Goal: Task Accomplishment & Management: Use online tool/utility

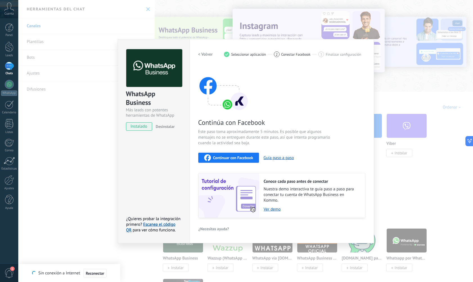
click at [341, 121] on div "Continúa con Facebook Este paso toma aproximadamente 5 minutos. Es posible que …" at bounding box center [281, 142] width 167 height 152
click at [156, 148] on div "WhatsApp Business Más leads con potentes herramientas de WhatsApp instalado Des…" at bounding box center [153, 141] width 72 height 204
click at [248, 158] on span "Continuar con Facebook" at bounding box center [233, 158] width 40 height 4
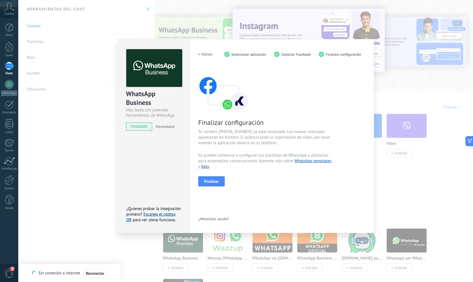
click at [360, 50] on div "< Volver 1 Seleccionar aplicación 2 Conectar Facebook 3 Finalizar configuración" at bounding box center [281, 54] width 167 height 10
click at [337, 56] on span "Finalizar configuración" at bounding box center [343, 54] width 35 height 4
click at [210, 183] on span "Finalizar" at bounding box center [211, 181] width 15 height 4
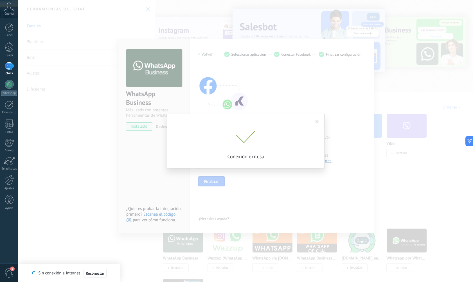
click at [318, 121] on span at bounding box center [317, 122] width 4 height 4
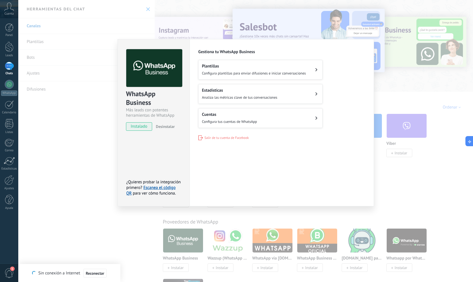
click at [261, 113] on button "Cuentas Configura tus cuentas de WhatsApp" at bounding box center [260, 118] width 124 height 20
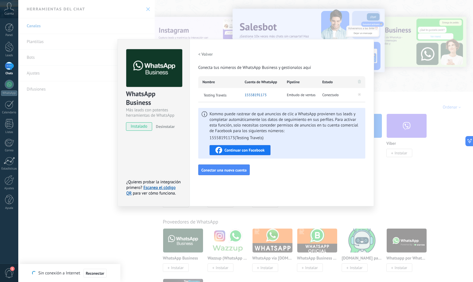
click at [313, 95] on span "Embudo de ventas" at bounding box center [301, 95] width 29 height 6
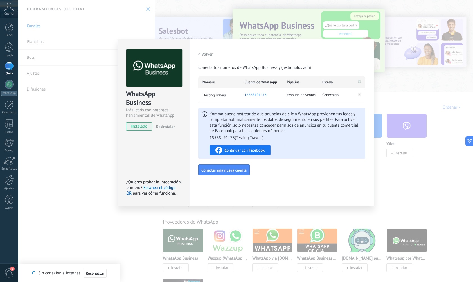
click at [289, 162] on div "< Volver Conecta tus números de WhatsApp Business y gestionalos aquí Nombre Cue…" at bounding box center [281, 112] width 167 height 126
click at [327, 130] on span "Kommo puede rastrear de qué anuncios de clic a WhatsApp provienen tus leads y c…" at bounding box center [285, 126] width 152 height 30
click at [207, 55] on h2 "< Volver" at bounding box center [205, 54] width 15 height 5
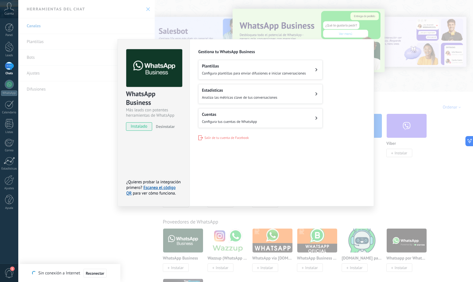
click at [243, 71] on span "Configura plantillas para enviar difusiones e iniciar conversaciones" at bounding box center [254, 73] width 104 height 5
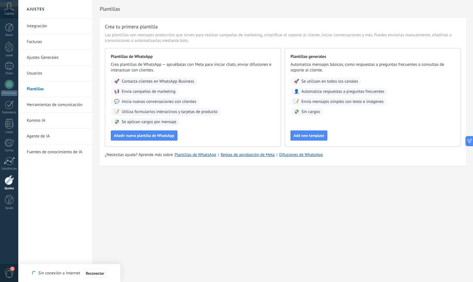
click at [41, 31] on link "Integración" at bounding box center [57, 26] width 60 height 16
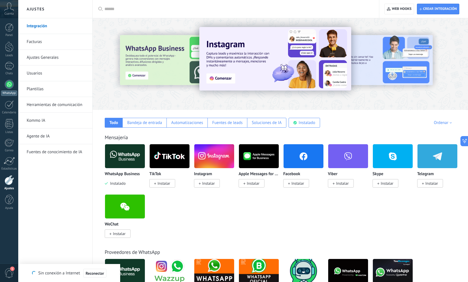
click at [10, 83] on div at bounding box center [9, 84] width 9 height 9
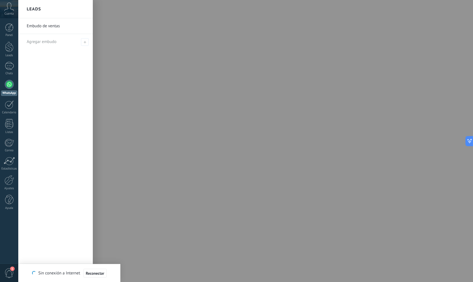
click at [50, 26] on link "Embudo de ventas" at bounding box center [57, 26] width 60 height 16
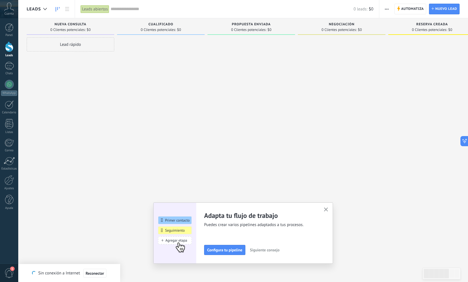
click at [227, 48] on div at bounding box center [252, 141] width 88 height 209
click at [326, 208] on button "button" at bounding box center [326, 210] width 7 height 8
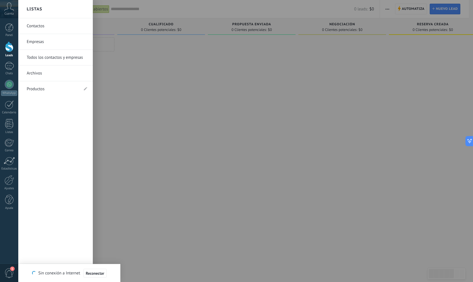
click at [6, 118] on div "Panel Leads Chats WhatsApp Clientes" at bounding box center [9, 119] width 18 height 192
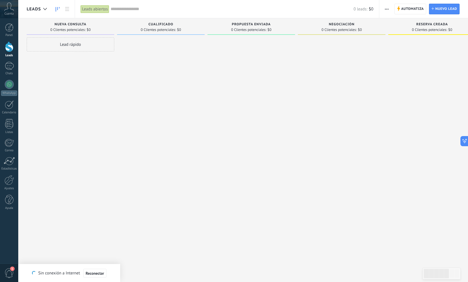
click at [176, 114] on div at bounding box center [161, 141] width 88 height 209
click at [11, 68] on div at bounding box center [9, 66] width 9 height 8
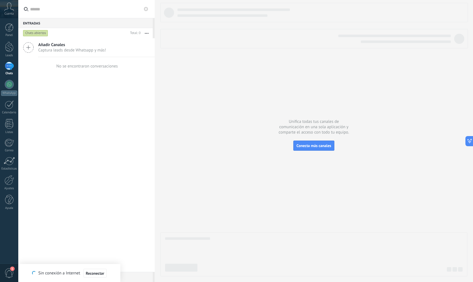
click at [66, 50] on span "Captura leads desde Whatsapp y más!" at bounding box center [72, 49] width 68 height 5
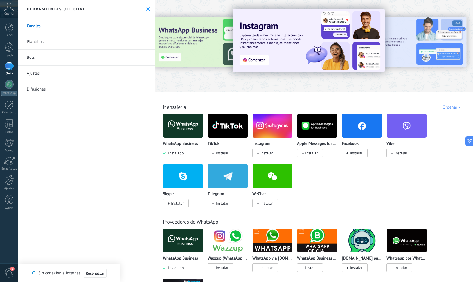
click at [44, 41] on link "Plantillas" at bounding box center [86, 42] width 136 height 16
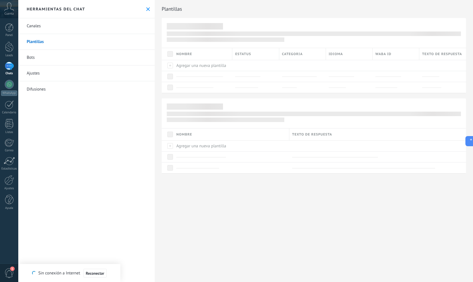
click at [40, 60] on link "Bots" at bounding box center [86, 58] width 136 height 16
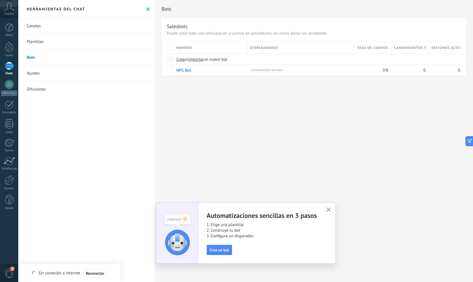
click at [37, 71] on link "Ajustes" at bounding box center [86, 73] width 136 height 16
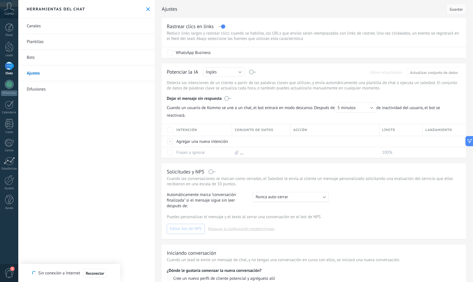
click at [46, 28] on link "Canales" at bounding box center [86, 26] width 136 height 16
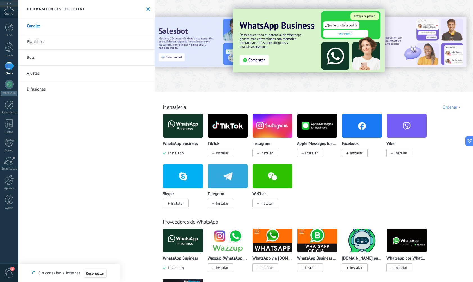
click at [333, 181] on div "WhatsApp Business Instalado TikTok Instalar Instagram Instalar Apple Messages f…" at bounding box center [317, 164] width 308 height 101
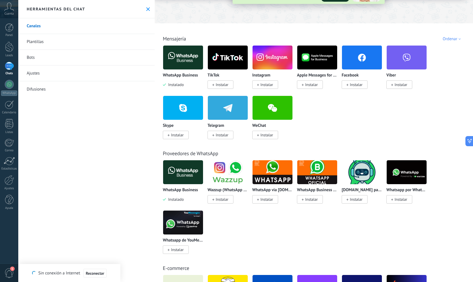
scroll to position [97, 0]
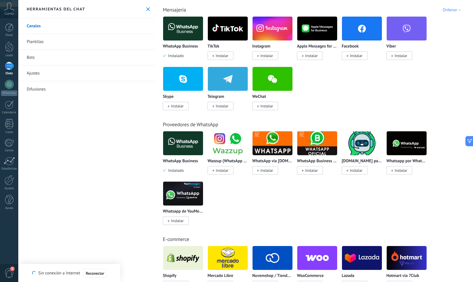
click at [163, 144] on div at bounding box center [183, 143] width 40 height 24
click at [192, 141] on img at bounding box center [183, 143] width 40 height 27
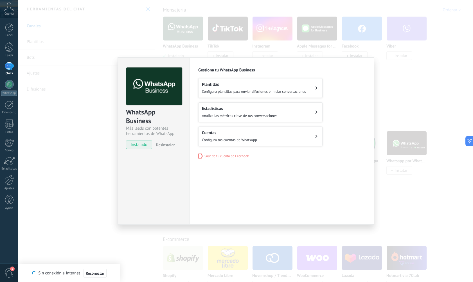
click at [272, 135] on button "Cuentas Configura tus cuentas de WhatsApp" at bounding box center [260, 136] width 124 height 20
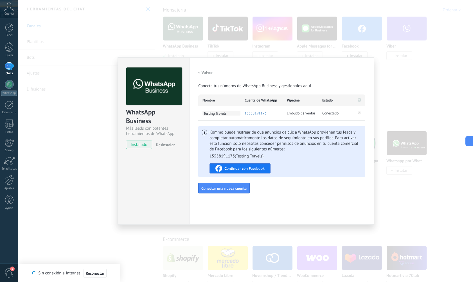
click at [219, 114] on span "Testing Travels" at bounding box center [221, 113] width 38 height 5
click at [325, 113] on span "Conectado" at bounding box center [330, 113] width 16 height 6
click at [311, 115] on span "Embudo de ventas" at bounding box center [301, 113] width 29 height 6
click at [228, 114] on span "Testing Travels" at bounding box center [221, 113] width 38 height 5
click at [217, 114] on input "**********" at bounding box center [221, 113] width 38 height 4
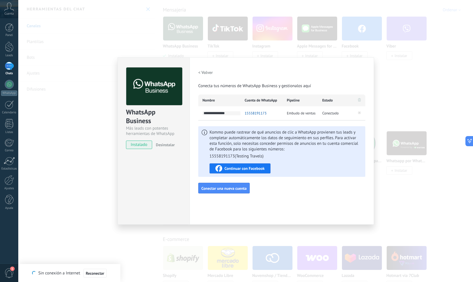
click at [217, 114] on input "**********" at bounding box center [221, 113] width 38 height 4
click at [240, 125] on div "< Volver Conecta tus números de WhatsApp Business y gestionalos aquí Nombre Cue…" at bounding box center [281, 130] width 167 height 126
click at [200, 69] on button "< Volver" at bounding box center [205, 72] width 15 height 10
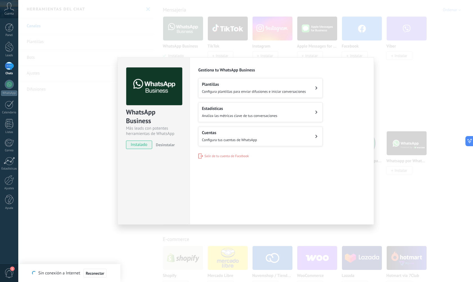
click at [157, 39] on div "WhatsApp Business Más leads con potentes herramientas de WhatsApp instalado Des…" at bounding box center [245, 141] width 454 height 282
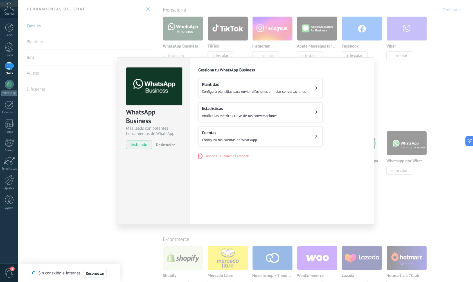
click at [388, 80] on div "WhatsApp Business Más leads con potentes herramientas de WhatsApp instalado Des…" at bounding box center [245, 141] width 454 height 282
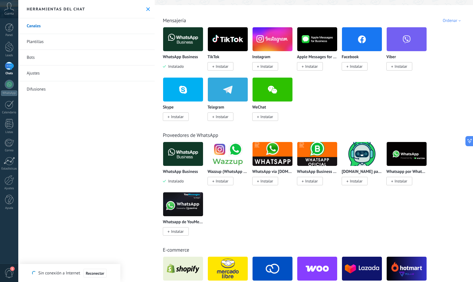
scroll to position [83, 0]
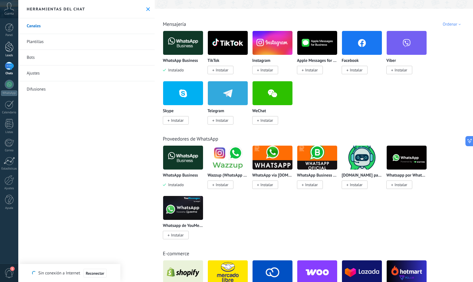
click at [3, 48] on link "Leads" at bounding box center [9, 50] width 18 height 16
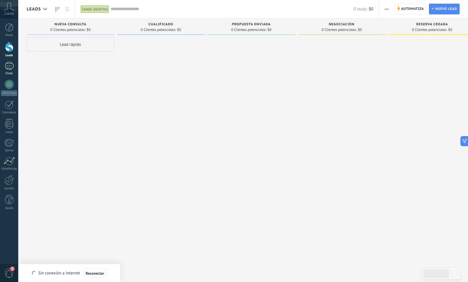
click at [9, 64] on div at bounding box center [9, 66] width 9 height 8
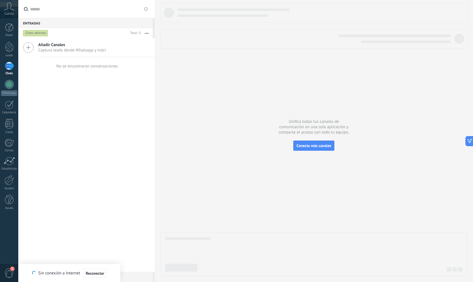
click at [64, 49] on span "Captura leads desde Whatsapp y más!" at bounding box center [72, 49] width 68 height 5
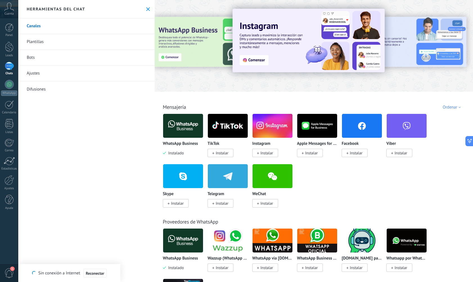
click at [146, 11] on div "Herramientas del chat" at bounding box center [86, 9] width 136 height 18
click at [146, 11] on button at bounding box center [148, 9] width 5 height 5
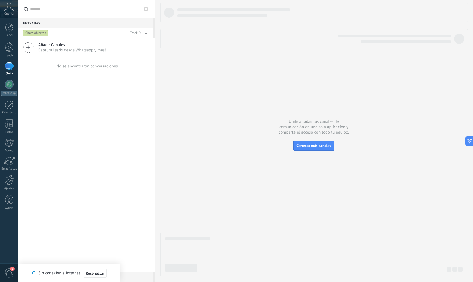
click at [8, 9] on use at bounding box center [9, 7] width 10 height 8
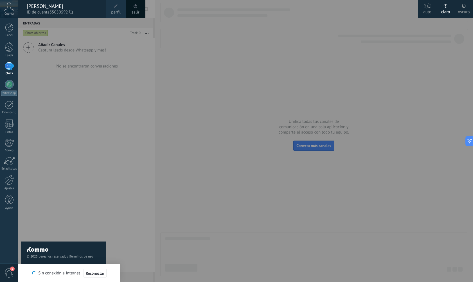
click at [118, 132] on div at bounding box center [254, 141] width 473 height 282
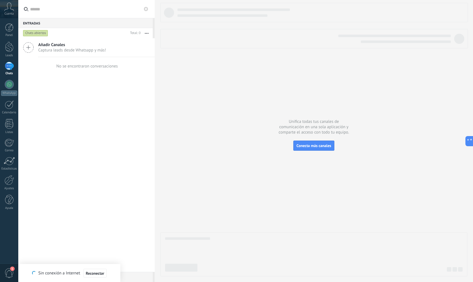
click at [76, 147] on div "Añadir Canales Captura leads desde Whatsapp y más! No se encontraron conversaci…" at bounding box center [86, 155] width 136 height 234
click at [78, 84] on div "Añadir Canales Captura leads desde Whatsapp y más! No se encontraron conversaci…" at bounding box center [86, 155] width 136 height 234
click at [7, 65] on div at bounding box center [9, 66] width 9 height 8
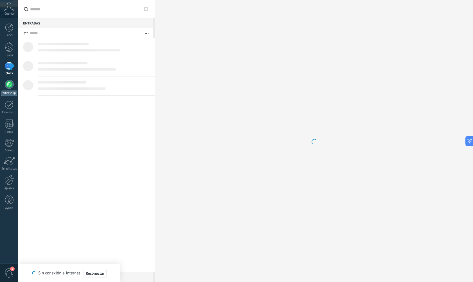
click at [7, 89] on link "WhatsApp" at bounding box center [9, 88] width 18 height 16
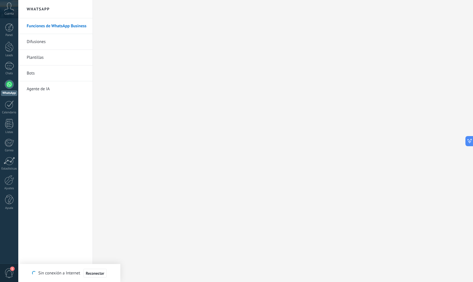
click at [7, 9] on use at bounding box center [9, 7] width 10 height 8
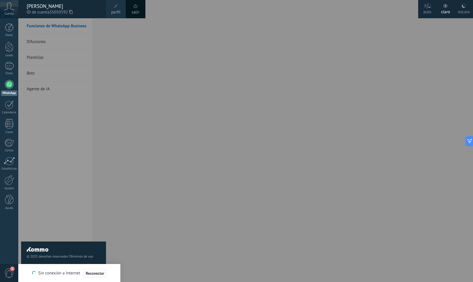
click at [98, 277] on button "Reconectar" at bounding box center [94, 273] width 23 height 9
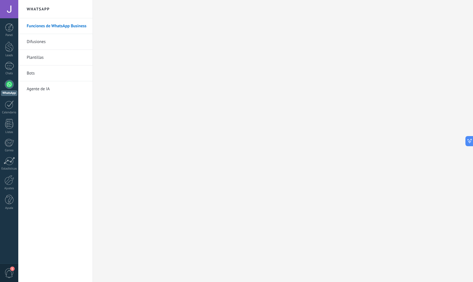
click at [69, 26] on link "Funciones de WhatsApp Business" at bounding box center [57, 26] width 60 height 16
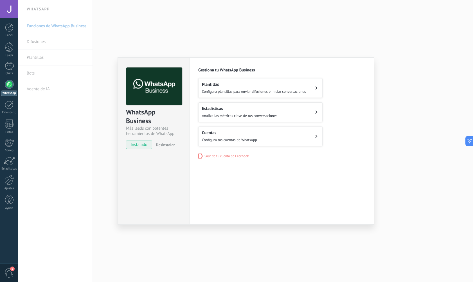
click at [239, 130] on h2 "Cuentas" at bounding box center [229, 132] width 55 height 5
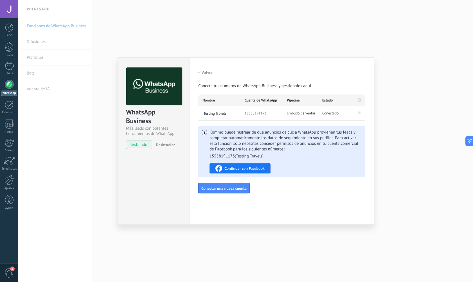
click at [319, 148] on span "Kommo puede rastrear de qué anuncios de clic a WhatsApp provienen tus leads y c…" at bounding box center [285, 145] width 152 height 30
click at [210, 75] on h2 "< Volver" at bounding box center [205, 72] width 15 height 5
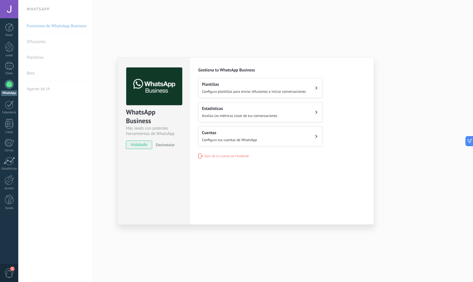
click at [250, 108] on h2 "Estadísticas" at bounding box center [239, 108] width 75 height 5
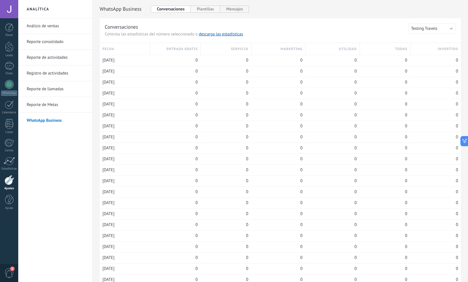
drag, startPoint x: 207, startPoint y: 12, endPoint x: 203, endPoint y: 12, distance: 3.7
click at [207, 12] on button "Plantillas" at bounding box center [205, 9] width 29 height 7
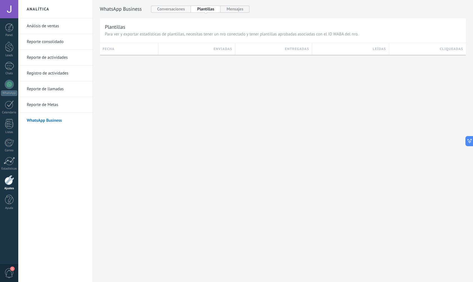
click at [179, 10] on button "Conversaciones" at bounding box center [171, 9] width 40 height 7
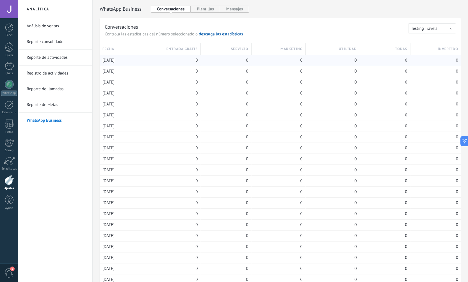
click at [112, 61] on span "[DATE]" at bounding box center [109, 61] width 12 height 6
click at [171, 62] on div "0" at bounding box center [175, 60] width 45 height 11
click at [300, 61] on span "0" at bounding box center [301, 61] width 2 height 6
click at [124, 72] on div "[DATE]" at bounding box center [125, 71] width 45 height 11
click at [114, 72] on span "[DATE]" at bounding box center [109, 72] width 12 height 6
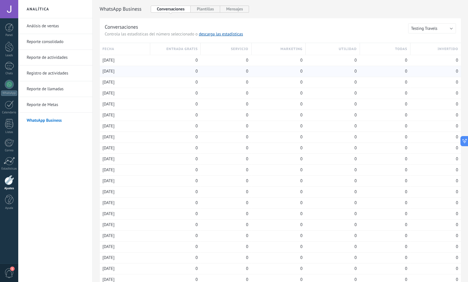
click at [114, 72] on span "[DATE]" at bounding box center [109, 72] width 12 height 6
click at [261, 78] on div "0" at bounding box center [279, 82] width 48 height 11
click at [432, 25] on button "Testing Travels" at bounding box center [433, 28] width 48 height 10
click at [438, 27] on span "Testing Travels" at bounding box center [429, 28] width 49 height 5
click at [9, 88] on div at bounding box center [9, 84] width 9 height 9
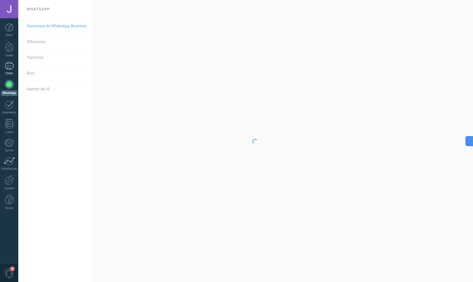
click at [10, 65] on div at bounding box center [9, 66] width 9 height 8
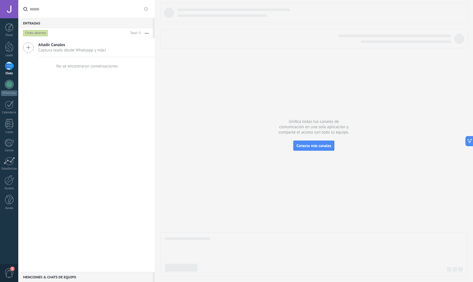
click at [76, 65] on div "No se encontraron conversaciones" at bounding box center [87, 66] width 62 height 5
click at [29, 45] on icon at bounding box center [28, 47] width 11 height 11
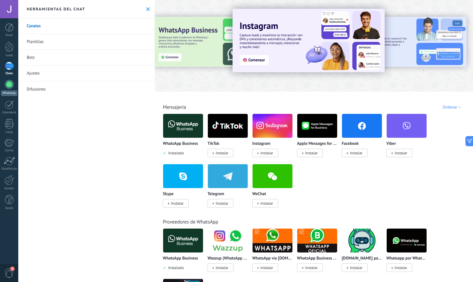
click at [15, 93] on div "WhatsApp" at bounding box center [9, 92] width 16 height 5
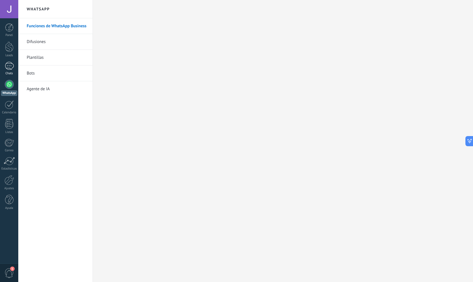
click at [11, 65] on div at bounding box center [9, 66] width 9 height 8
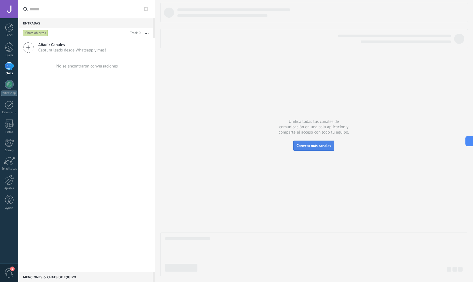
click at [313, 144] on span "Conecta más canales" at bounding box center [313, 145] width 35 height 5
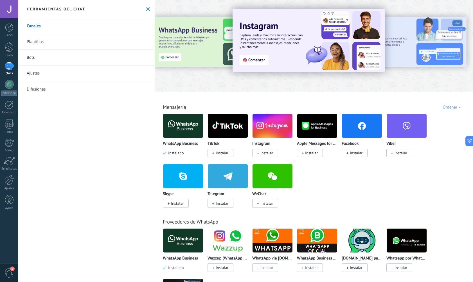
click at [13, 72] on div "Chats" at bounding box center [9, 74] width 16 height 4
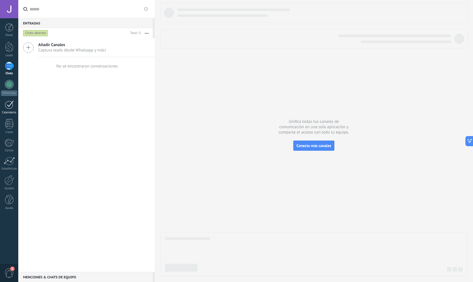
click at [12, 101] on div at bounding box center [9, 104] width 9 height 9
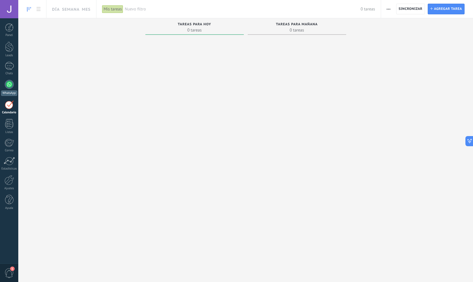
click at [11, 85] on div at bounding box center [9, 84] width 9 height 9
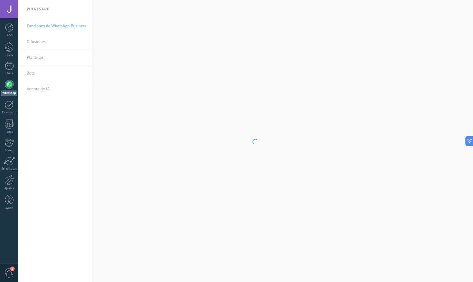
click at [72, 119] on body ".abccls-1,.abccls-2{fill-rule:evenodd}.abccls-2{fill:#fff} .abfcls-1{fill:none}…" at bounding box center [236, 141] width 473 height 282
click at [38, 43] on link "Difusiones" at bounding box center [57, 42] width 60 height 16
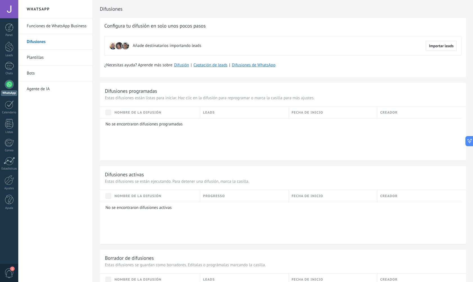
click at [39, 53] on link "Plantillas" at bounding box center [57, 58] width 60 height 16
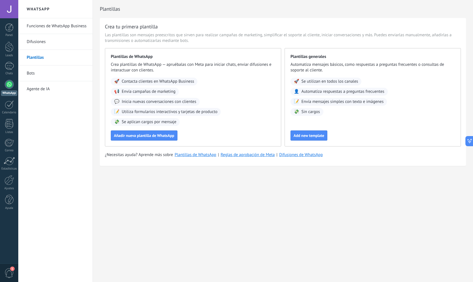
click at [38, 76] on link "Bots" at bounding box center [57, 73] width 60 height 16
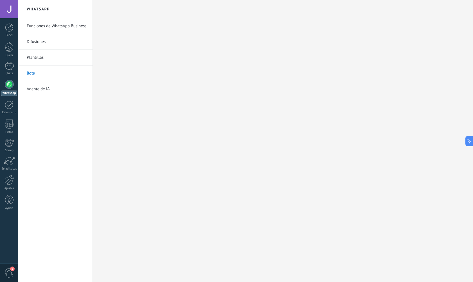
click at [43, 21] on link "Funciones de WhatsApp Business" at bounding box center [57, 26] width 60 height 16
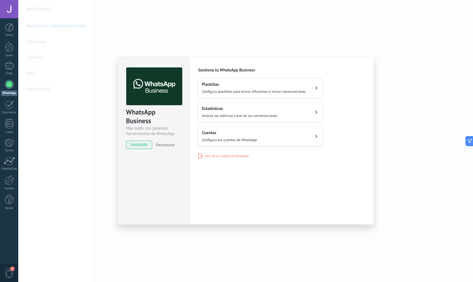
click at [291, 84] on h2 "Plantillas" at bounding box center [254, 84] width 104 height 5
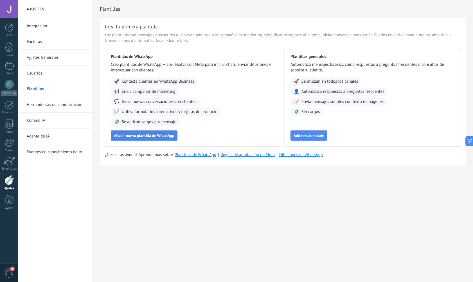
click at [158, 140] on button "Añadir nueva plantilla de WhatsApp" at bounding box center [144, 135] width 67 height 10
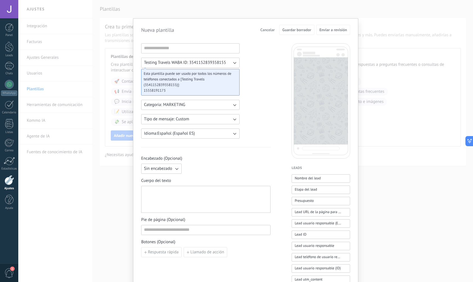
click at [216, 102] on button "Categoria: MARKETING" at bounding box center [190, 105] width 98 height 10
click at [214, 63] on span "Testing Travels WABA ID: 3541152839358155" at bounding box center [185, 63] width 82 height 6
click at [199, 63] on span "Testing Travels WABA ID: 3541152839358155" at bounding box center [185, 63] width 82 height 6
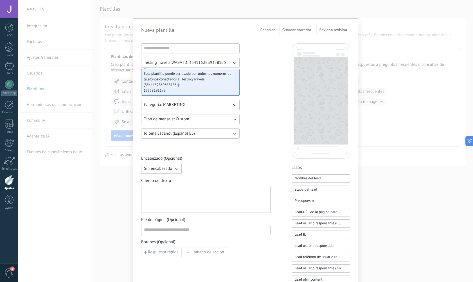
click at [184, 45] on input at bounding box center [190, 48] width 98 height 9
click at [208, 100] on button "Categoria: MARKETING" at bounding box center [190, 105] width 98 height 10
click at [164, 106] on li "UTILITY" at bounding box center [188, 105] width 101 height 10
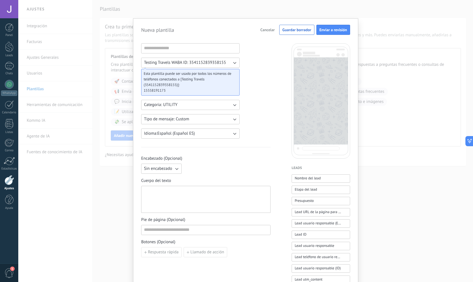
scroll to position [7, 0]
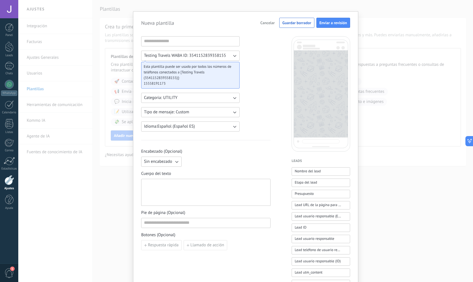
click at [201, 191] on div at bounding box center [206, 192] width 124 height 22
click at [175, 39] on input at bounding box center [190, 41] width 98 height 9
click at [270, 24] on span "Cancelar" at bounding box center [267, 23] width 14 height 4
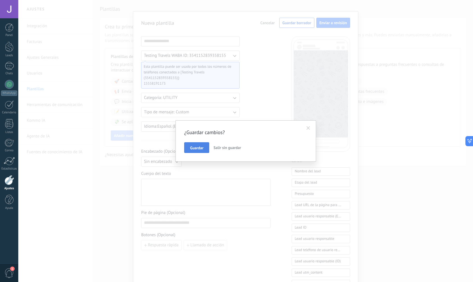
click at [204, 148] on button "Guardar" at bounding box center [196, 147] width 25 height 11
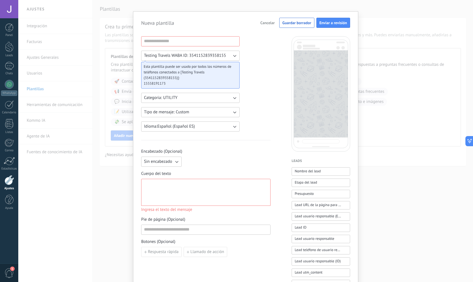
click at [262, 24] on span "Cancelar" at bounding box center [267, 23] width 14 height 4
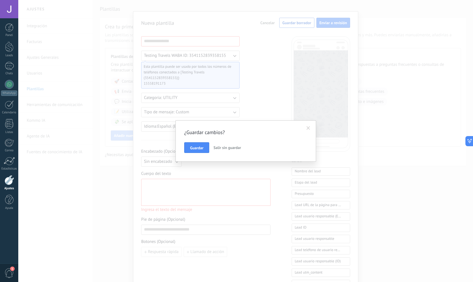
click at [233, 147] on span "Salir sin guardar" at bounding box center [227, 147] width 28 height 5
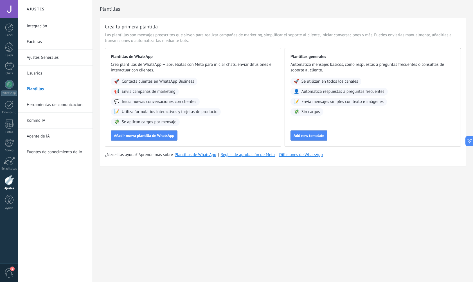
scroll to position [0, 0]
click at [310, 139] on button "Add new template" at bounding box center [308, 135] width 37 height 10
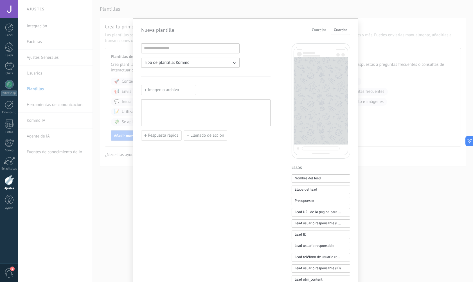
click at [211, 64] on button "Tipo de plantilla: Kommo" at bounding box center [190, 63] width 98 height 10
click at [185, 74] on li "WhatsApp" at bounding box center [188, 72] width 101 height 10
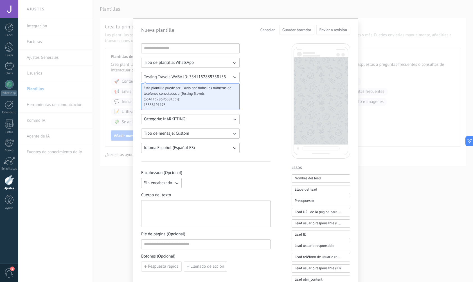
click at [197, 53] on div at bounding box center [190, 48] width 98 height 10
click at [225, 76] on button "Testing Travels WABA ID: 3541152839358155" at bounding box center [190, 77] width 98 height 10
click at [227, 77] on li "Testing Travels WABA ID: 3541152839358155" at bounding box center [188, 77] width 101 height 10
click at [217, 123] on button "Categoria: MARKETING" at bounding box center [190, 119] width 98 height 10
click at [214, 117] on li "UTILITY" at bounding box center [188, 119] width 101 height 10
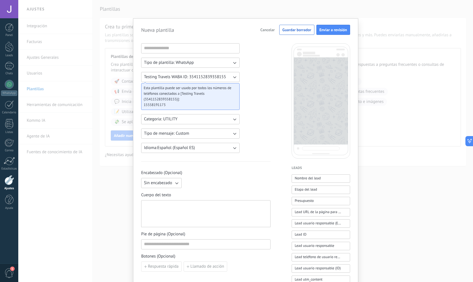
click at [266, 27] on button "Cancelar" at bounding box center [267, 30] width 19 height 8
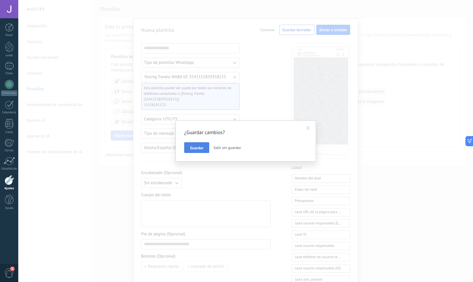
click at [199, 153] on button "Guardar" at bounding box center [196, 147] width 25 height 11
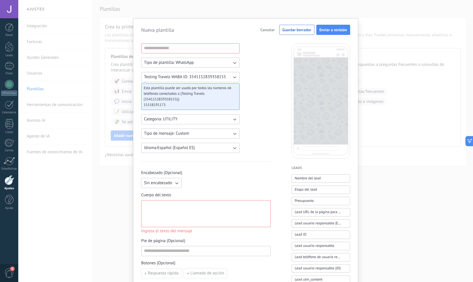
click at [262, 30] on span "Cancelar" at bounding box center [267, 30] width 14 height 4
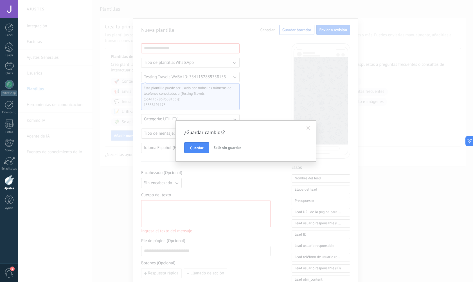
click at [226, 145] on span "Salir sin guardar" at bounding box center [227, 147] width 28 height 5
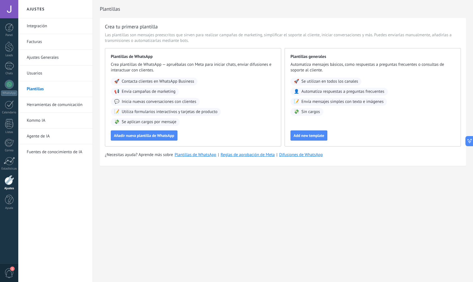
click at [63, 180] on div "Integración Facturas Ajustes Generales Usuarios Plantillas Herramientas de comu…" at bounding box center [55, 150] width 74 height 264
click at [9, 84] on div at bounding box center [9, 84] width 9 height 9
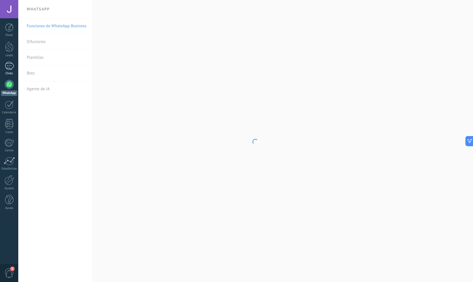
click at [8, 62] on div at bounding box center [9, 66] width 9 height 8
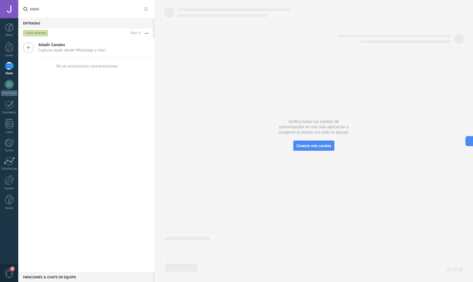
click at [68, 47] on span "Captura leads desde Whatsapp y más!" at bounding box center [72, 49] width 68 height 5
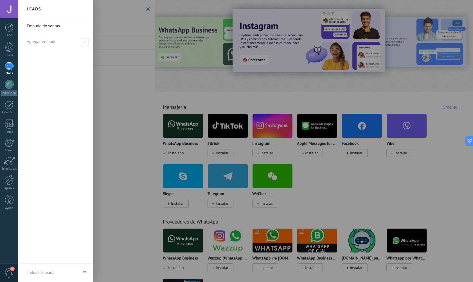
click at [357, 157] on div at bounding box center [254, 141] width 473 height 282
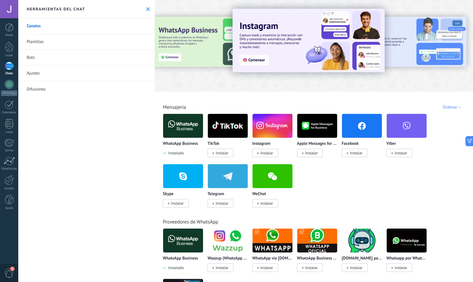
click at [222, 201] on span "Instalar" at bounding box center [222, 203] width 13 height 5
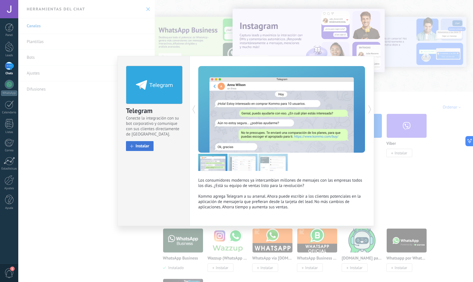
click at [141, 145] on span "Instalar" at bounding box center [142, 146] width 14 height 4
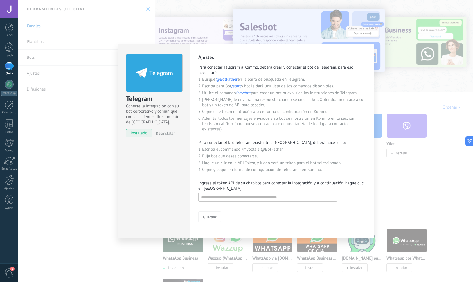
click at [167, 174] on div "Telegram Conecte la integración con su bot corporativo y comunique con sus clie…" at bounding box center [153, 141] width 72 height 194
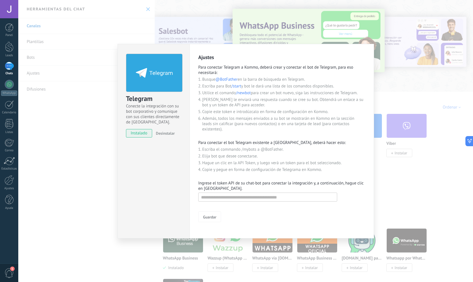
click at [249, 137] on div "Ajustes Para conectar Telegram a Kommo, deberá crear y conectar el bot de Teleg…" at bounding box center [281, 138] width 167 height 168
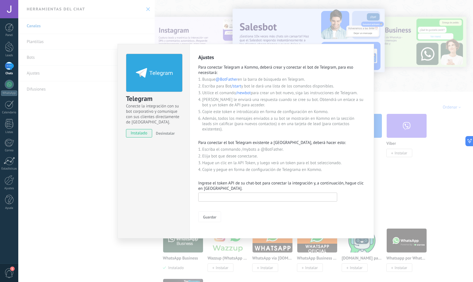
click at [247, 198] on input "text" at bounding box center [267, 197] width 139 height 9
paste input "**********"
type input "**********"
click at [270, 216] on div "Guardar" at bounding box center [281, 216] width 167 height 11
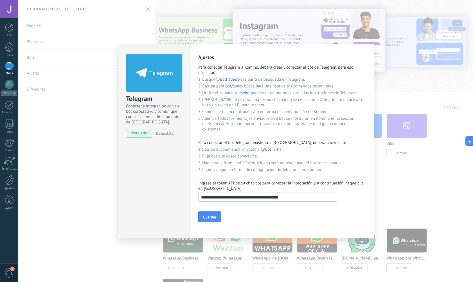
click at [210, 216] on span "Guardar" at bounding box center [209, 217] width 13 height 4
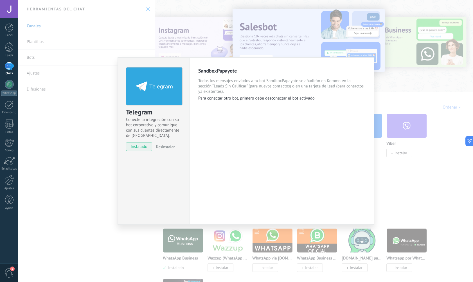
click at [297, 111] on div "SandboxPapayote Todos los mensajes enviados a tu bot SandboxPapayote se añadirá…" at bounding box center [281, 140] width 184 height 167
click at [293, 113] on div "SandboxPapayote Todos los mensajes enviados a tu bot SandboxPapayote se añadirá…" at bounding box center [281, 140] width 184 height 167
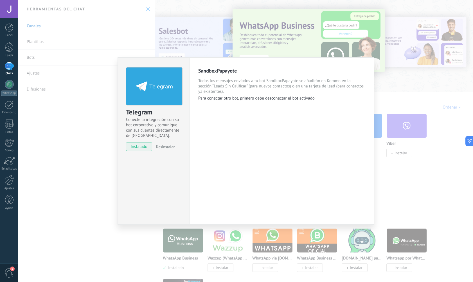
click at [283, 55] on div "Telegram Conecte la integración con su bot corporativo y comunique con sus clie…" at bounding box center [245, 141] width 454 height 282
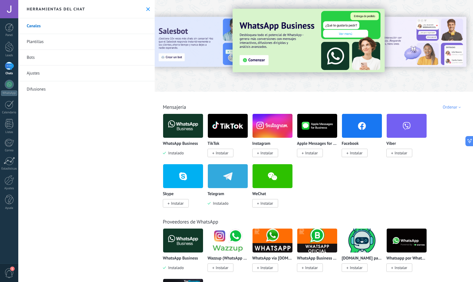
click at [12, 66] on div at bounding box center [9, 66] width 9 height 8
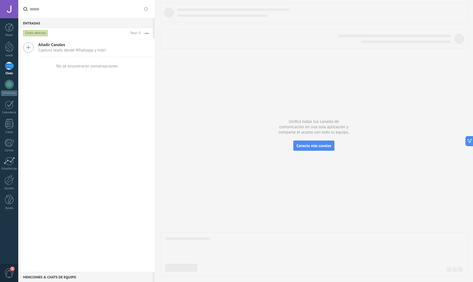
click at [111, 132] on div "Añadir Canales Captura leads desde Whatsapp y más! No se encontraron conversaci…" at bounding box center [86, 155] width 136 height 234
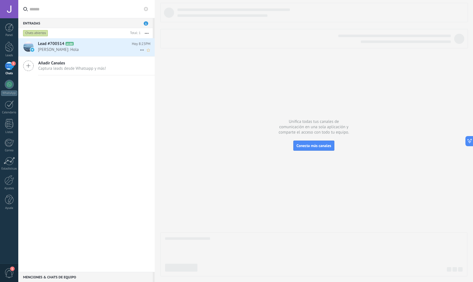
click at [92, 46] on h2 "Lead #700514 A100" at bounding box center [85, 44] width 94 height 6
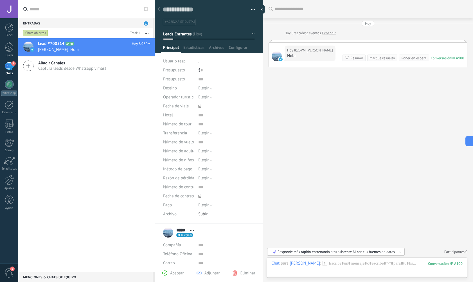
click at [333, 87] on div "Buscar Carga más [DATE] [DATE] Creación: 2 eventos Expandir [DATE] 8:23PM [PERS…" at bounding box center [368, 141] width 210 height 282
click at [301, 56] on div "Hola" at bounding box center [310, 56] width 46 height 6
click at [277, 58] on div at bounding box center [276, 56] width 10 height 10
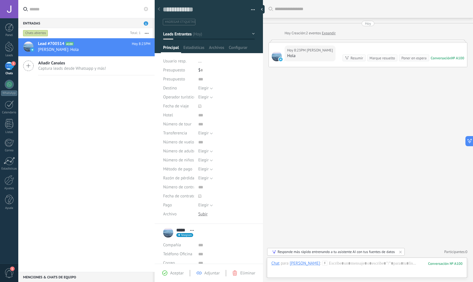
click at [306, 62] on div "[DATE] 8:23PM [PERSON_NAME] Conversación № A100 Conversación № A100 Resumir Res…" at bounding box center [368, 55] width 198 height 24
click at [294, 58] on div "Hola" at bounding box center [310, 56] width 46 height 6
click at [115, 52] on div "Lead #700514 A100 [DATE] 8:23PM [PERSON_NAME]: Hola" at bounding box center [96, 47] width 117 height 18
click at [135, 118] on div "Lead #700514 A100 [DATE] 8:23PM [PERSON_NAME]: Hola Añadir Canales Captura lead…" at bounding box center [86, 155] width 136 height 234
click at [12, 69] on div "1" at bounding box center [9, 66] width 9 height 8
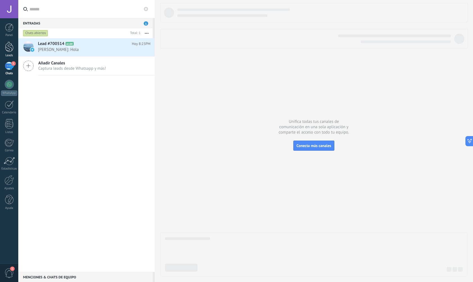
click at [7, 44] on div at bounding box center [9, 47] width 8 height 10
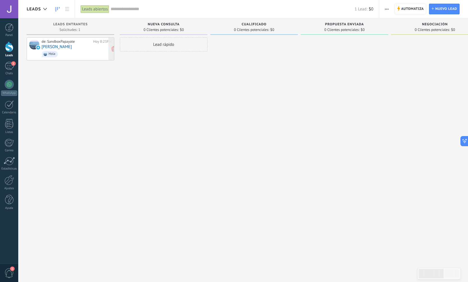
click at [80, 50] on span "Hola" at bounding box center [77, 54] width 70 height 9
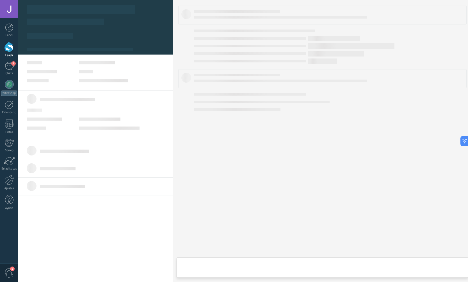
type textarea "**********"
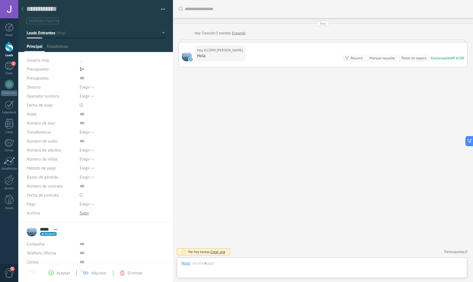
scroll to position [8, 0]
click at [257, 266] on div at bounding box center [321, 269] width 281 height 17
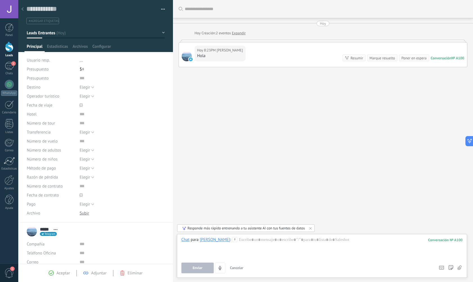
click at [282, 212] on div "Buscar Carga más [DATE] [DATE] Creación: 2 eventos Expandir [DATE] 8:23PM [PERS…" at bounding box center [323, 141] width 300 height 282
click at [273, 227] on div "Responde más rápido entrenando a tu asistente AI con tus fuentes de datos" at bounding box center [245, 228] width 117 height 5
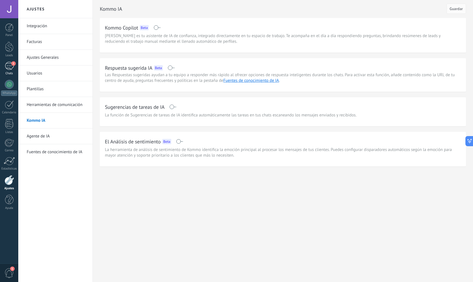
click at [11, 63] on span "1" at bounding box center [13, 63] width 4 height 4
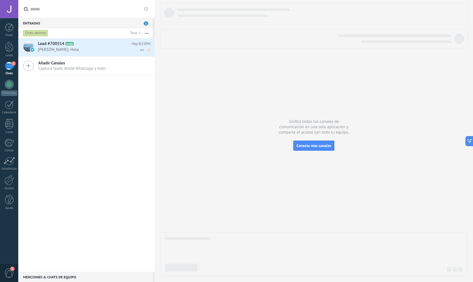
click at [87, 46] on h2 "Lead #700514 A100" at bounding box center [85, 44] width 94 height 6
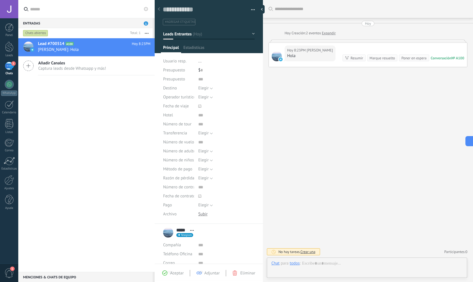
scroll to position [8, 0]
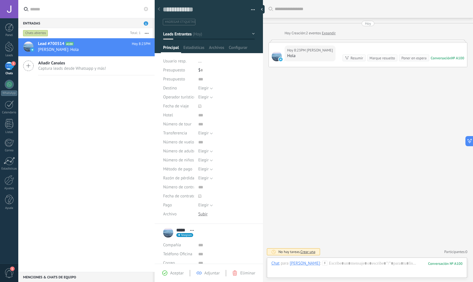
click at [359, 123] on div "Buscar Carga más [DATE] [DATE] Creación: 2 eventos Expandir [DATE] 8:23PM [PERS…" at bounding box center [368, 141] width 210 height 282
click at [361, 132] on div "Buscar Carga más [DATE] [DATE] Creación: 2 eventos Expandir [DATE] 8:23PM [PERS…" at bounding box center [368, 141] width 210 height 282
click at [298, 179] on div "Buscar Carga más [DATE] [DATE] Creación: 2 eventos Expandir [DATE] 8:23PM [PERS…" at bounding box center [368, 141] width 210 height 282
click at [351, 169] on div "Buscar Carga más [DATE] [DATE] Creación: 2 eventos Expandir [DATE] 8:23PM [PERS…" at bounding box center [368, 141] width 210 height 282
click at [414, 110] on div "Buscar Carga más [DATE] [DATE] Creación: 2 eventos Expandir [DATE] 8:23PM [PERS…" at bounding box center [368, 141] width 210 height 282
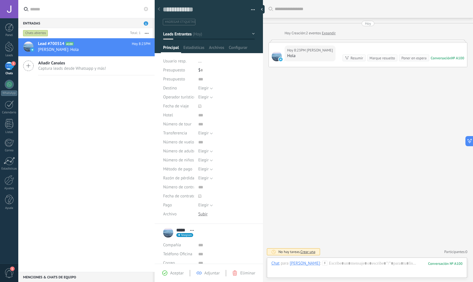
click at [342, 103] on div "Buscar Carga más [DATE] [DATE] Creación: 2 eventos Expandir [DATE] 8:23PM [PERS…" at bounding box center [368, 141] width 210 height 282
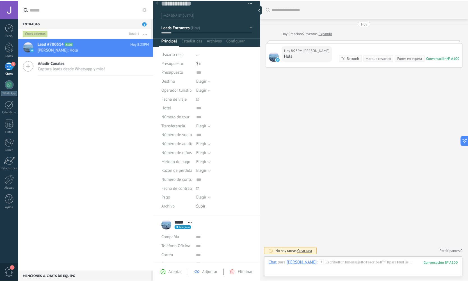
scroll to position [0, 0]
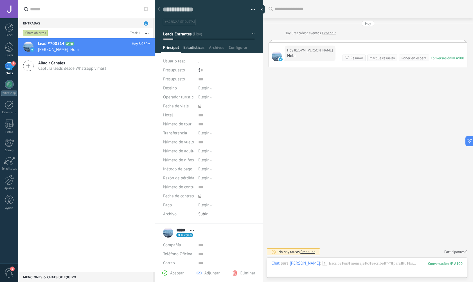
click at [192, 49] on span "Estadísticas" at bounding box center [193, 49] width 21 height 8
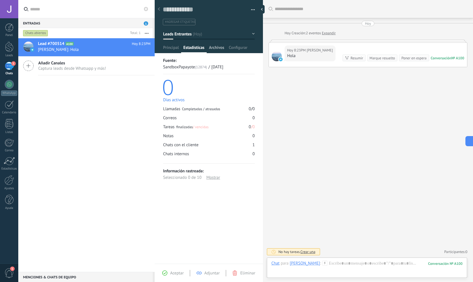
click at [220, 49] on span "Archivos" at bounding box center [216, 49] width 15 height 8
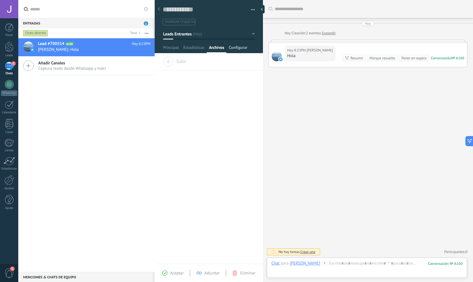
click at [233, 48] on span "Configurar" at bounding box center [237, 49] width 19 height 8
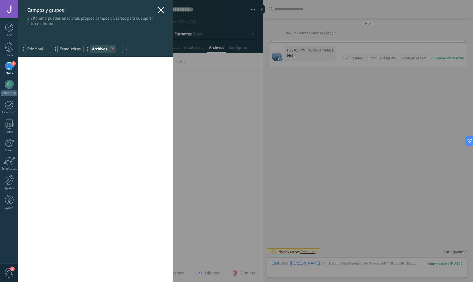
click at [158, 10] on use at bounding box center [160, 10] width 6 height 6
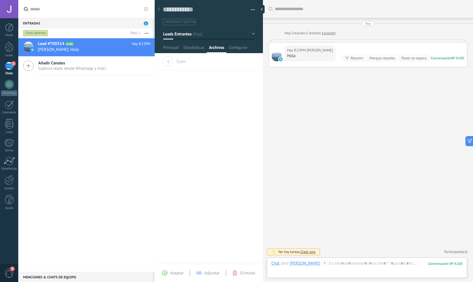
click at [91, 141] on div "Lead #700514 A100 [DATE] 8:23PM [PERSON_NAME]: Hola Añadir Canales Captura lead…" at bounding box center [86, 155] width 136 height 234
click at [7, 85] on div at bounding box center [9, 84] width 9 height 9
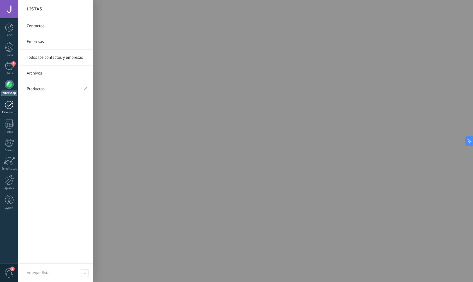
click at [8, 110] on link "Calendario" at bounding box center [9, 107] width 18 height 14
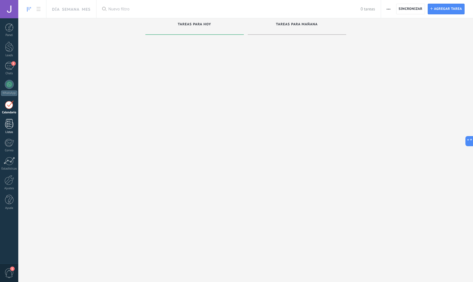
click at [10, 131] on div "Listas" at bounding box center [9, 132] width 16 height 4
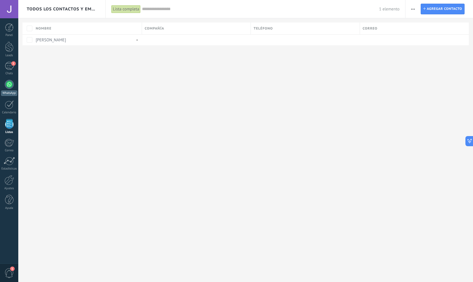
click at [10, 83] on div at bounding box center [9, 84] width 9 height 9
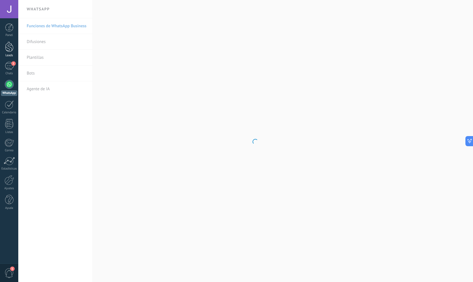
click at [6, 42] on div at bounding box center [9, 47] width 8 height 10
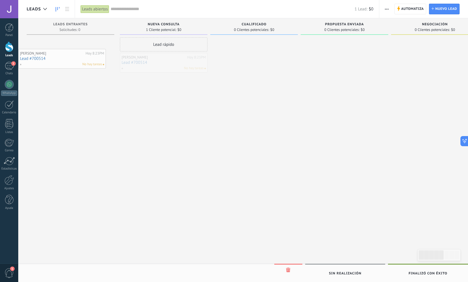
drag, startPoint x: 162, startPoint y: 66, endPoint x: 56, endPoint y: 62, distance: 105.8
drag, startPoint x: 150, startPoint y: 58, endPoint x: 64, endPoint y: 41, distance: 87.9
drag, startPoint x: 168, startPoint y: 62, endPoint x: 77, endPoint y: 44, distance: 92.6
drag, startPoint x: 175, startPoint y: 66, endPoint x: 251, endPoint y: 55, distance: 76.3
drag, startPoint x: 253, startPoint y: 52, endPoint x: 351, endPoint y: 52, distance: 97.8
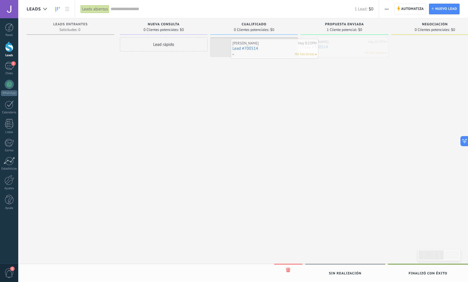
drag, startPoint x: 338, startPoint y: 49, endPoint x: 243, endPoint y: 50, distance: 94.7
drag, startPoint x: 260, startPoint y: 47, endPoint x: 340, endPoint y: 42, distance: 80.3
drag, startPoint x: 354, startPoint y: 42, endPoint x: 424, endPoint y: 43, distance: 70.3
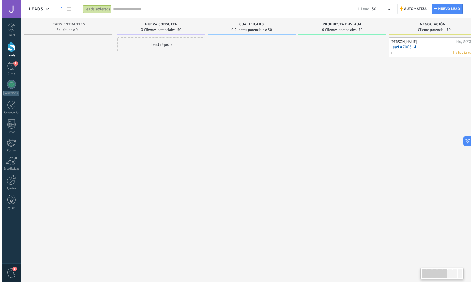
scroll to position [0, 12]
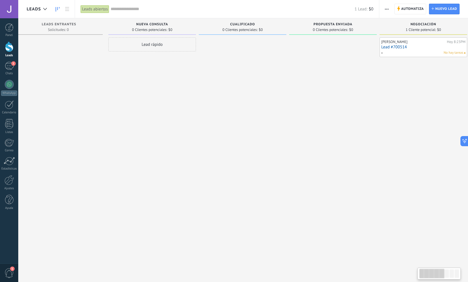
click at [417, 48] on link "Lead #700514" at bounding box center [424, 47] width 84 height 5
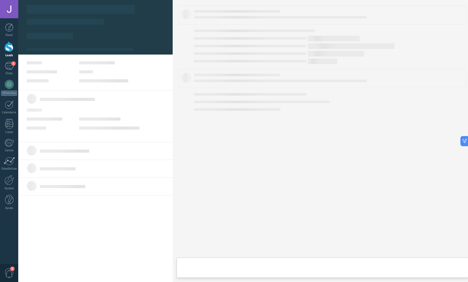
click at [417, 48] on div at bounding box center [245, 141] width 454 height 282
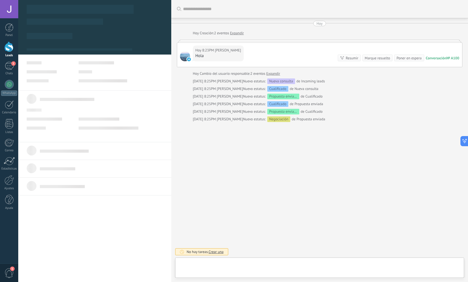
type textarea "**********"
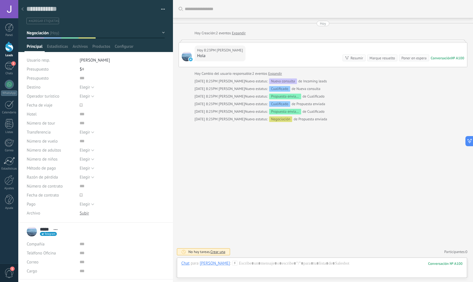
scroll to position [7, 0]
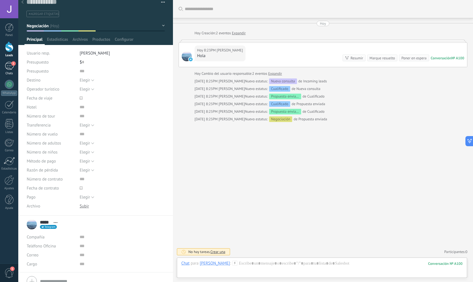
click at [8, 68] on div "1" at bounding box center [9, 66] width 9 height 8
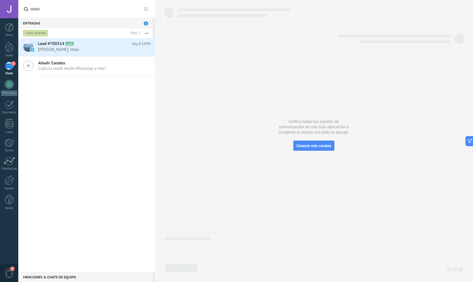
click at [85, 67] on span "Captura leads desde Whatsapp y más!" at bounding box center [72, 68] width 68 height 5
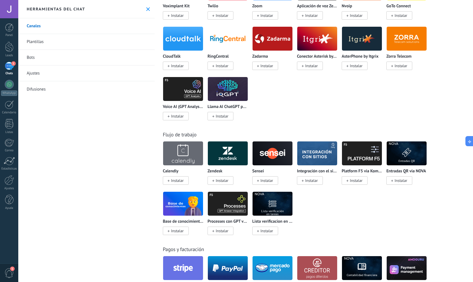
scroll to position [732, 0]
